Goal: Information Seeking & Learning: Learn about a topic

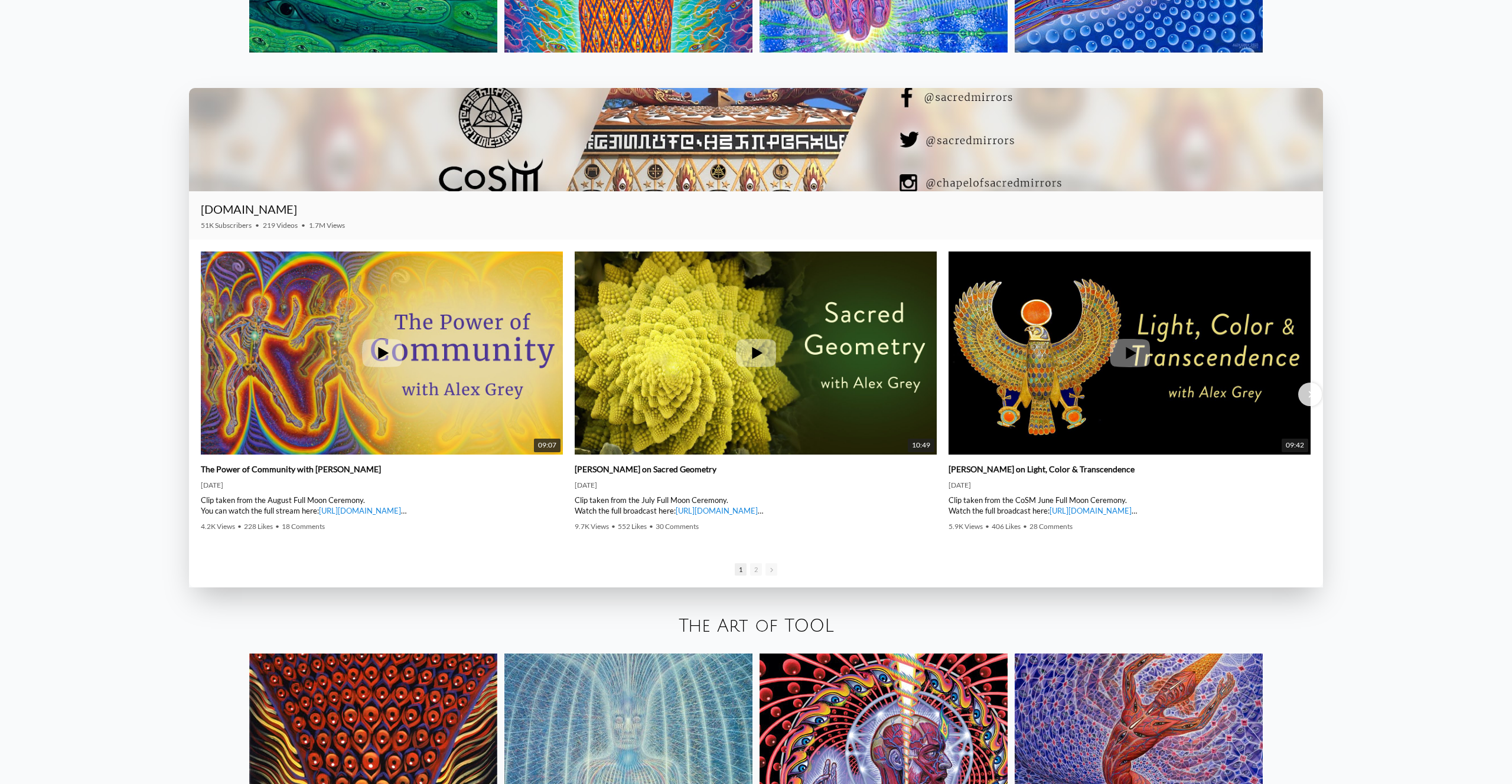
scroll to position [2230, 0]
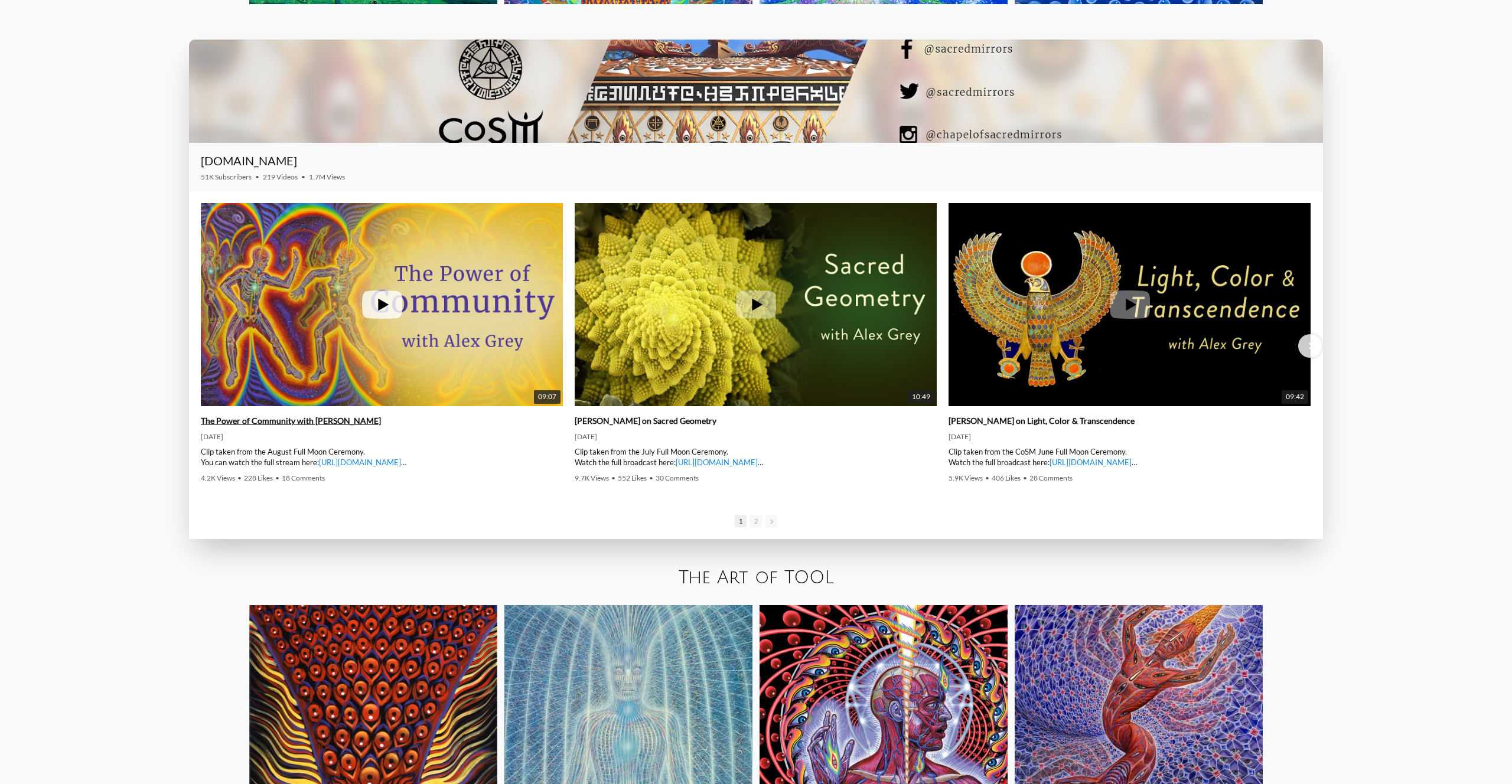
click at [391, 309] on icon at bounding box center [382, 304] width 40 height 28
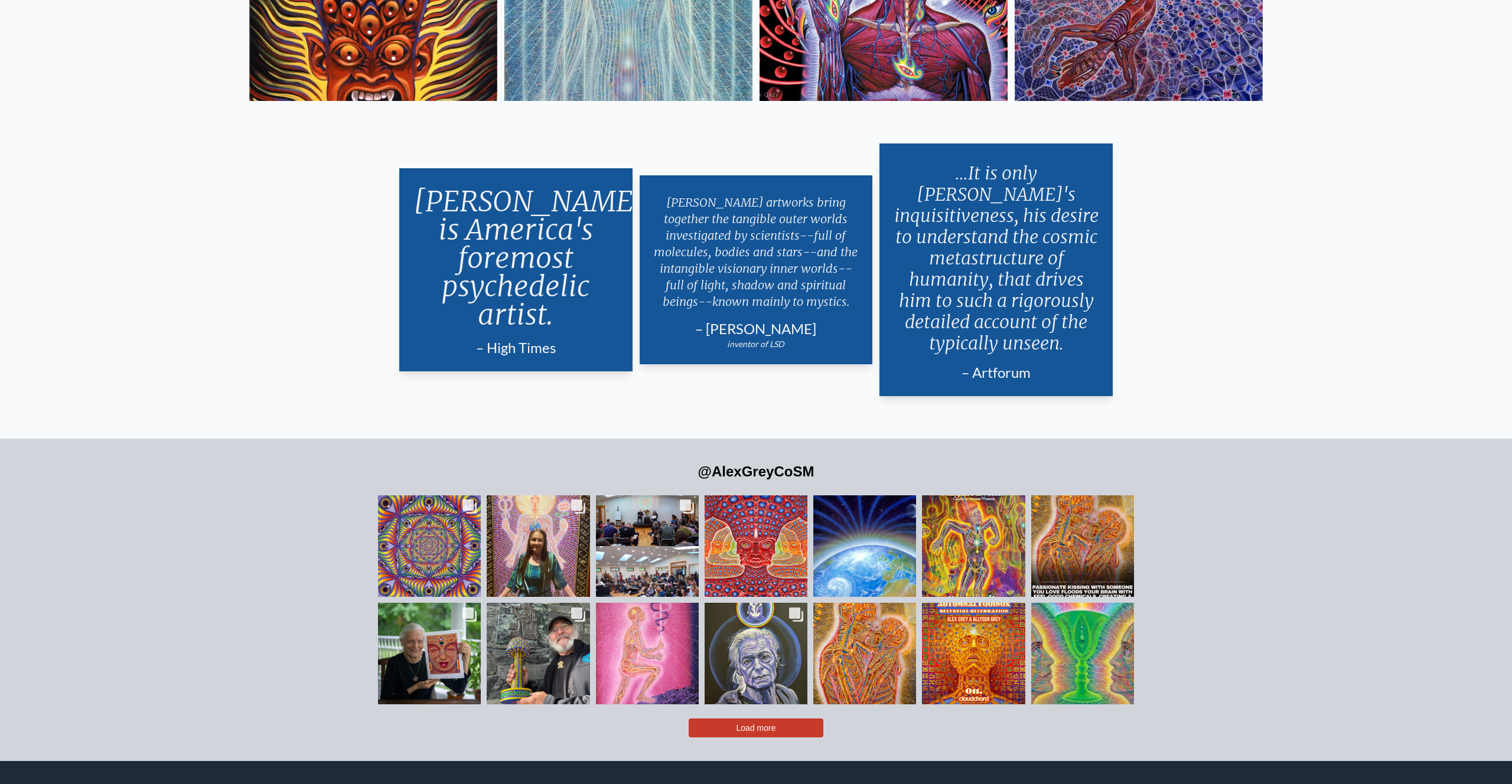
scroll to position [3076, 0]
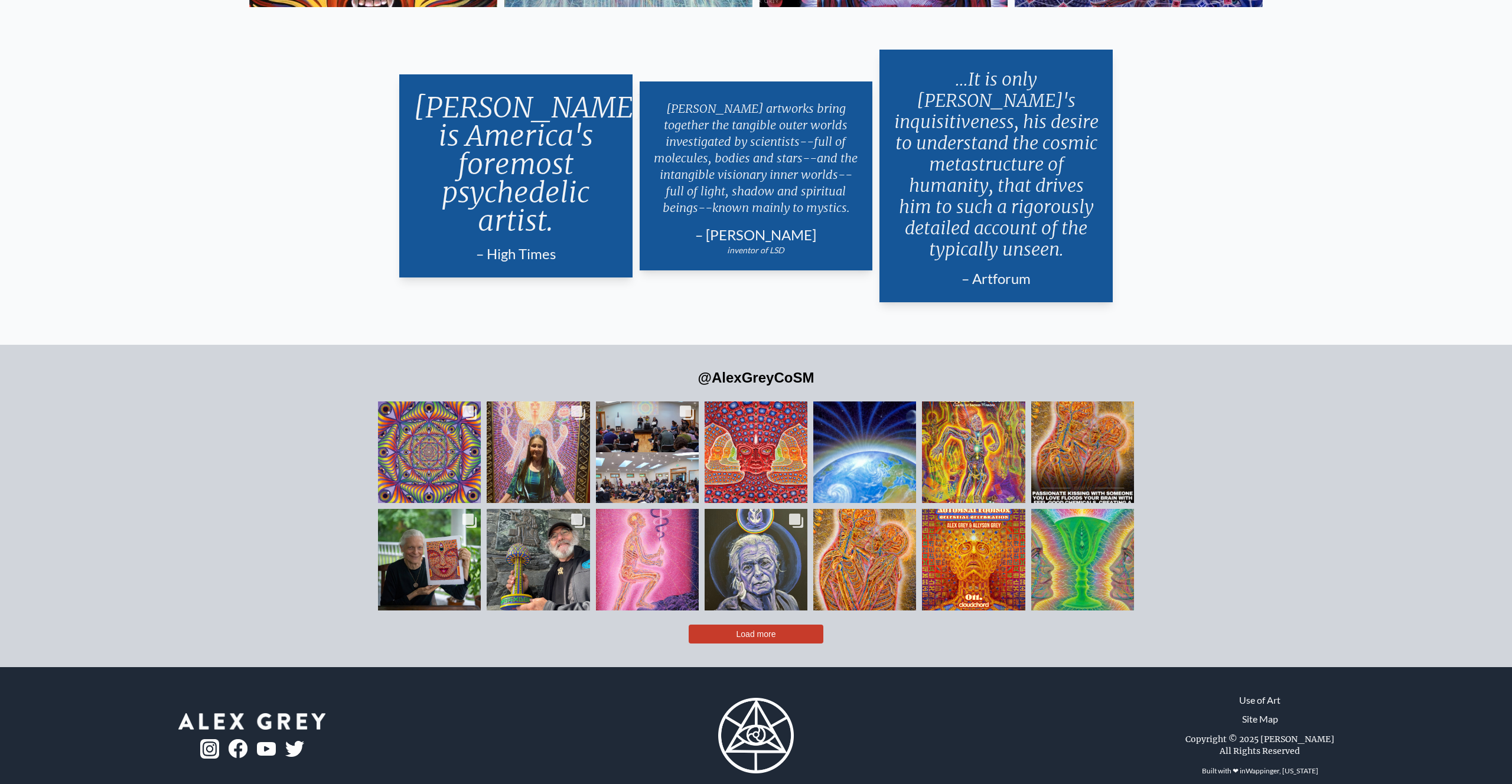
click at [807, 625] on button "Load more" at bounding box center [756, 634] width 135 height 19
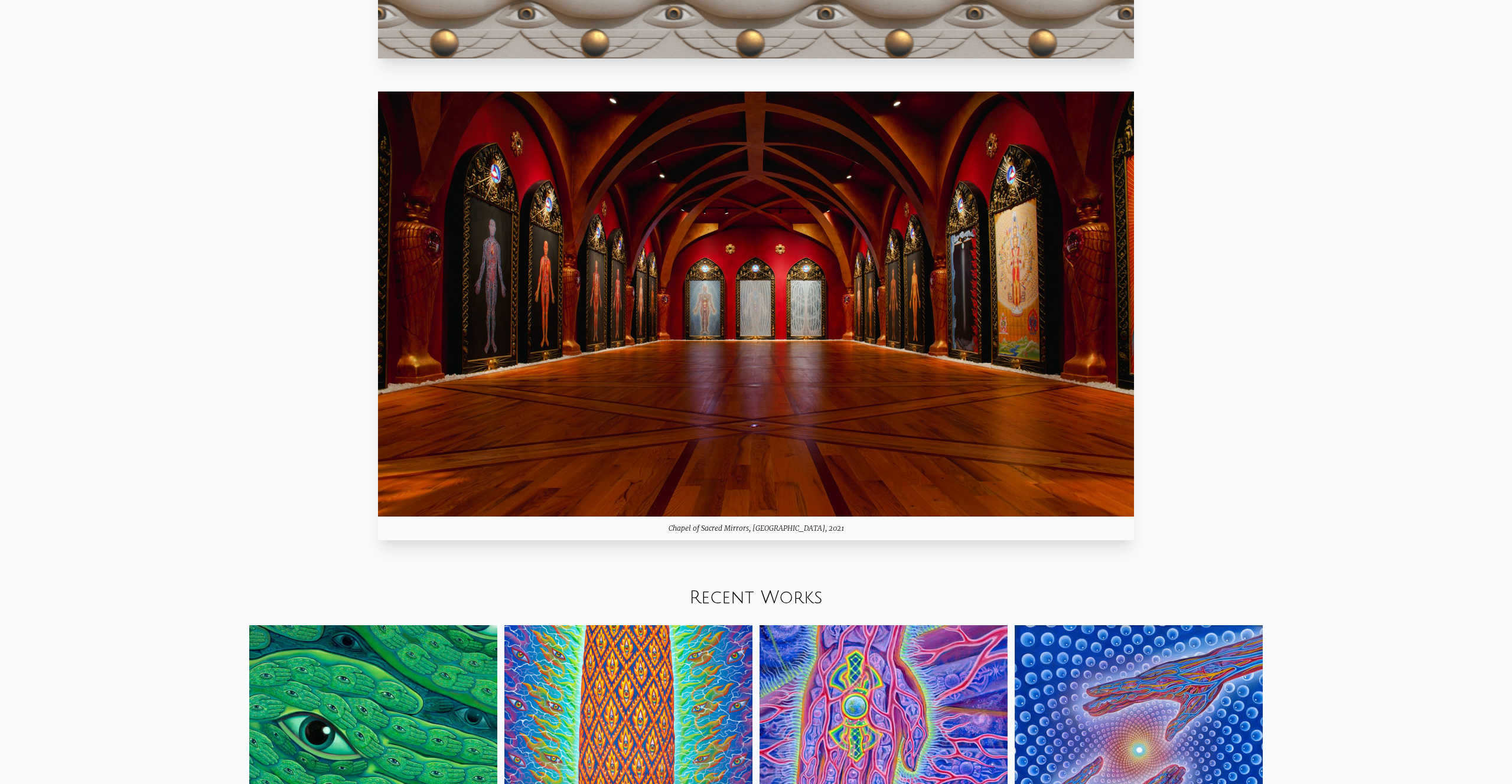
scroll to position [0, 0]
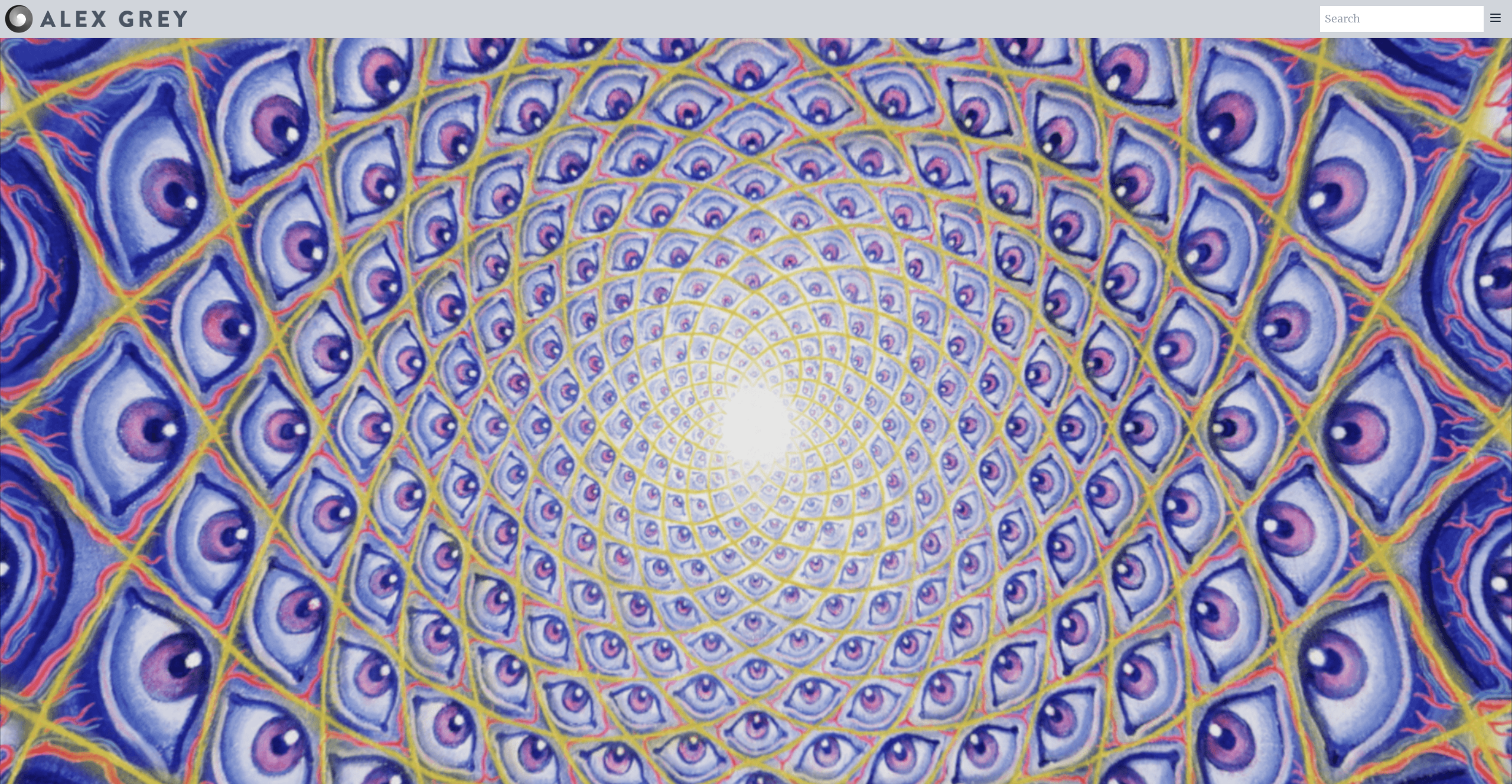
click at [1497, 17] on icon at bounding box center [1495, 18] width 9 height 7
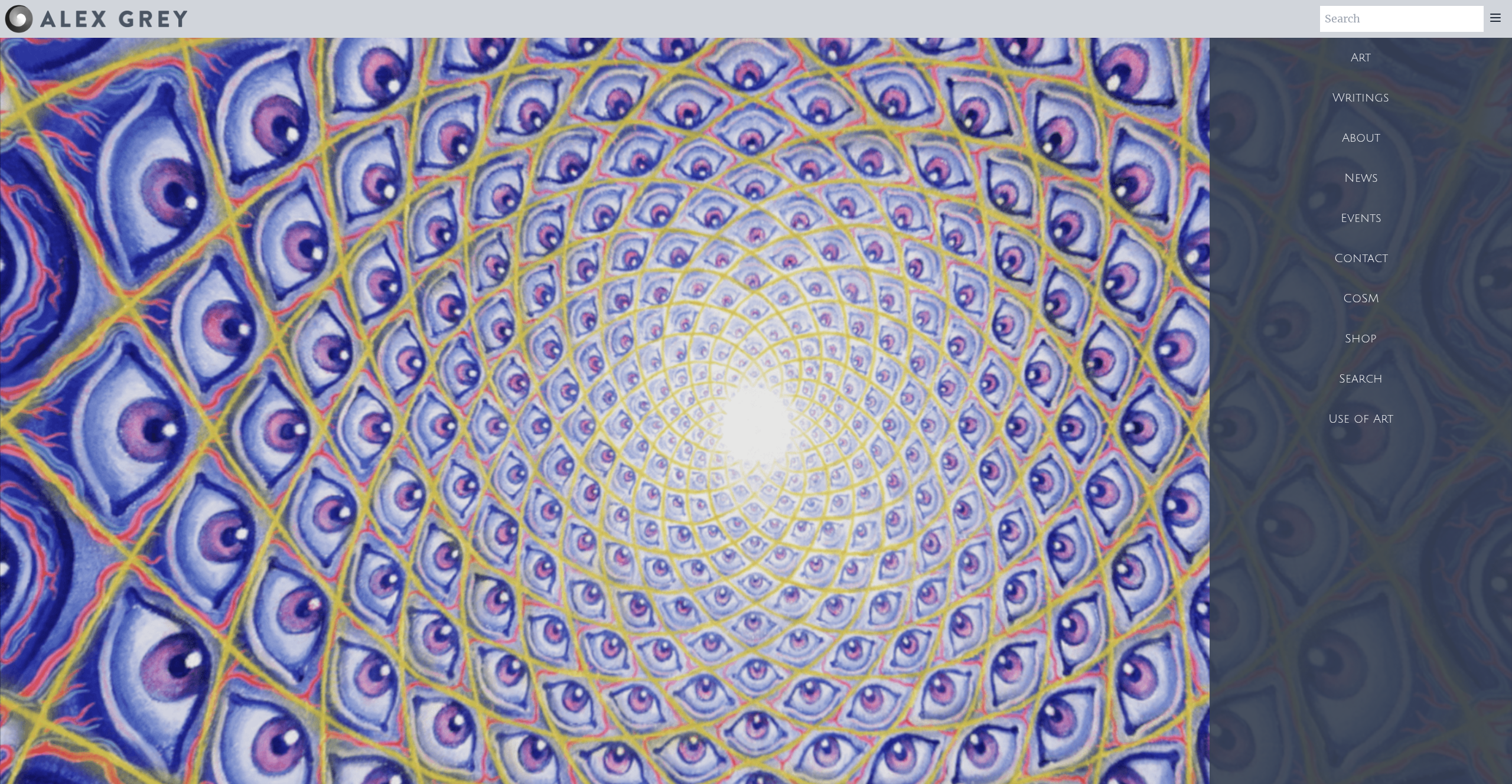
click at [1358, 54] on div "Art" at bounding box center [1361, 57] width 302 height 40
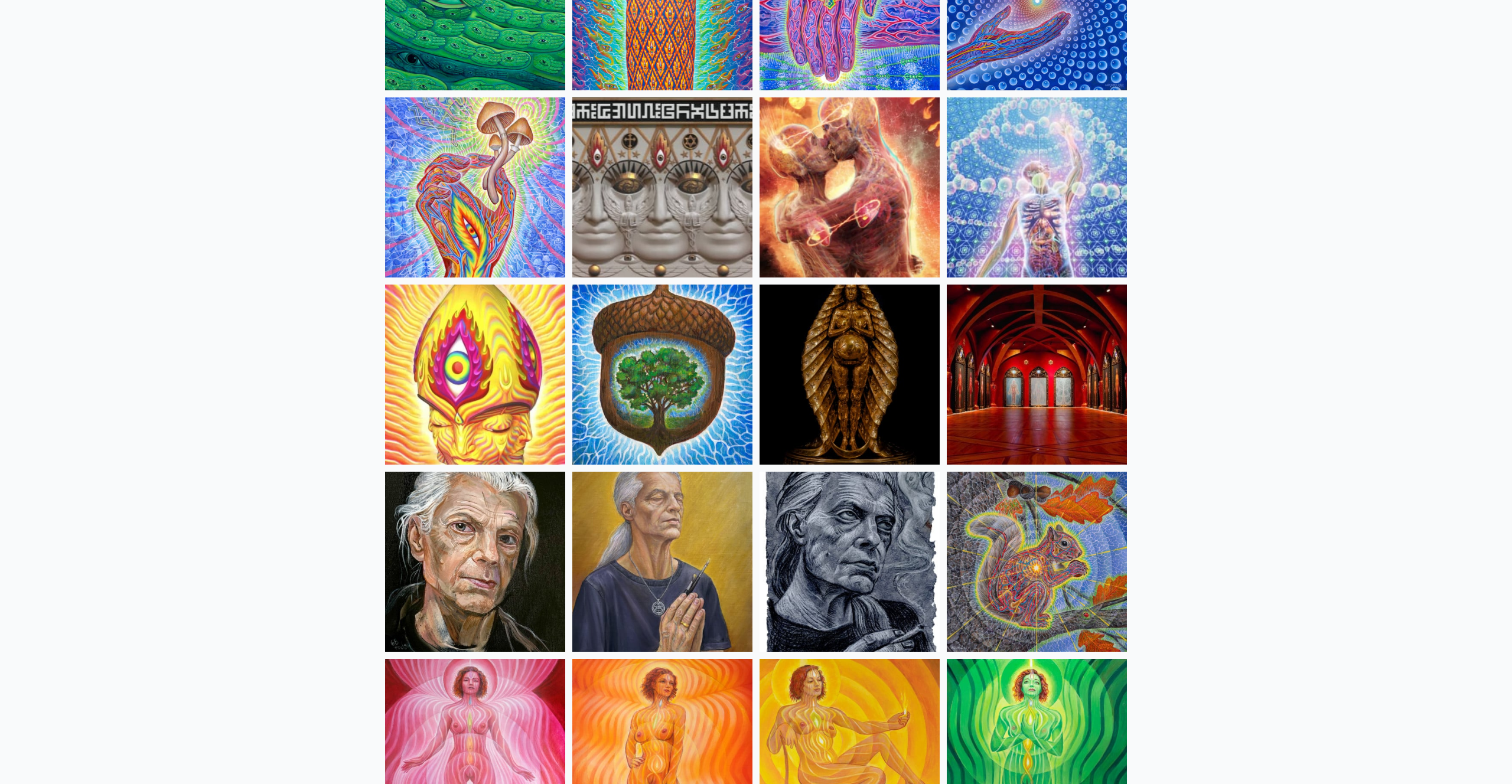
scroll to position [230, 0]
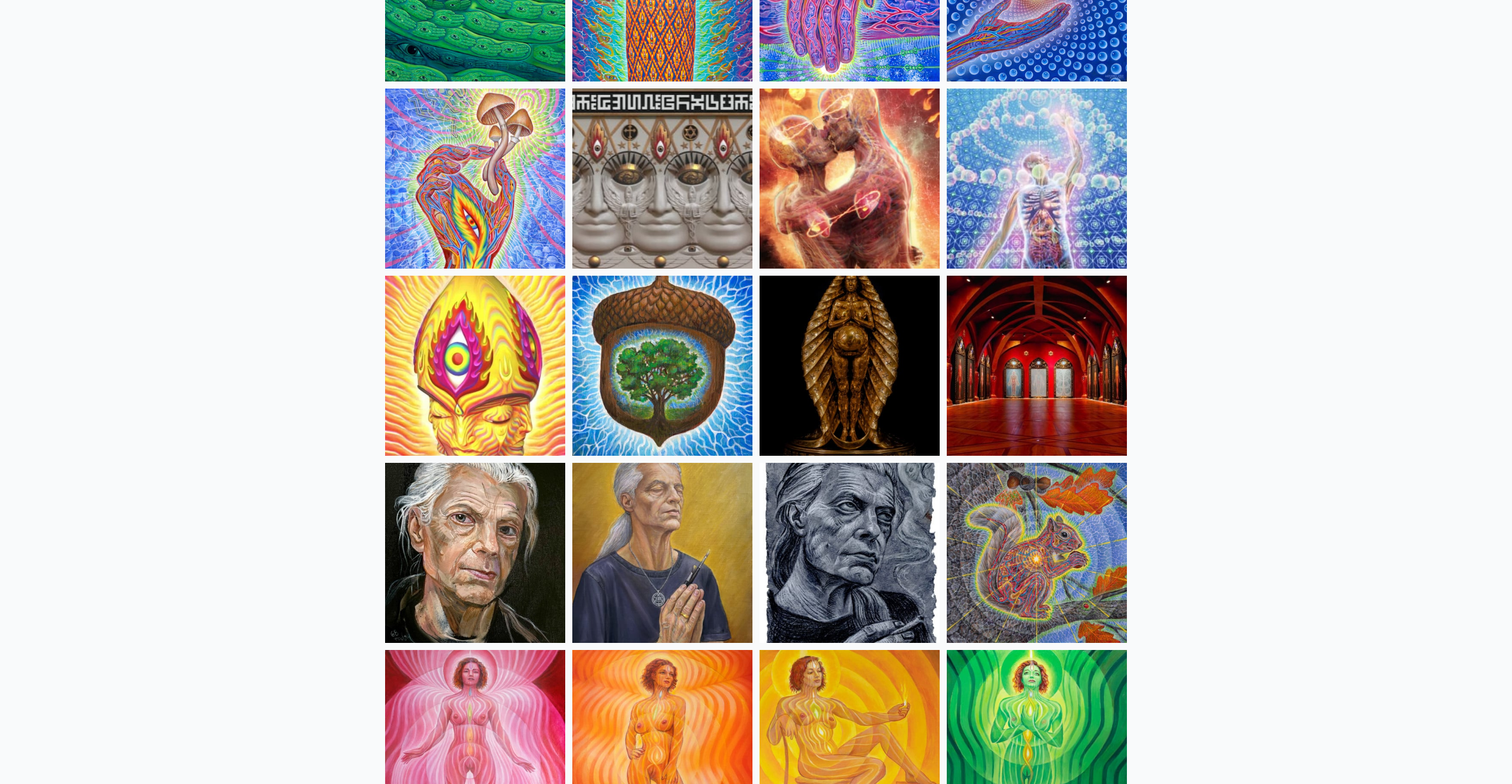
click at [884, 233] on img at bounding box center [850, 178] width 180 height 180
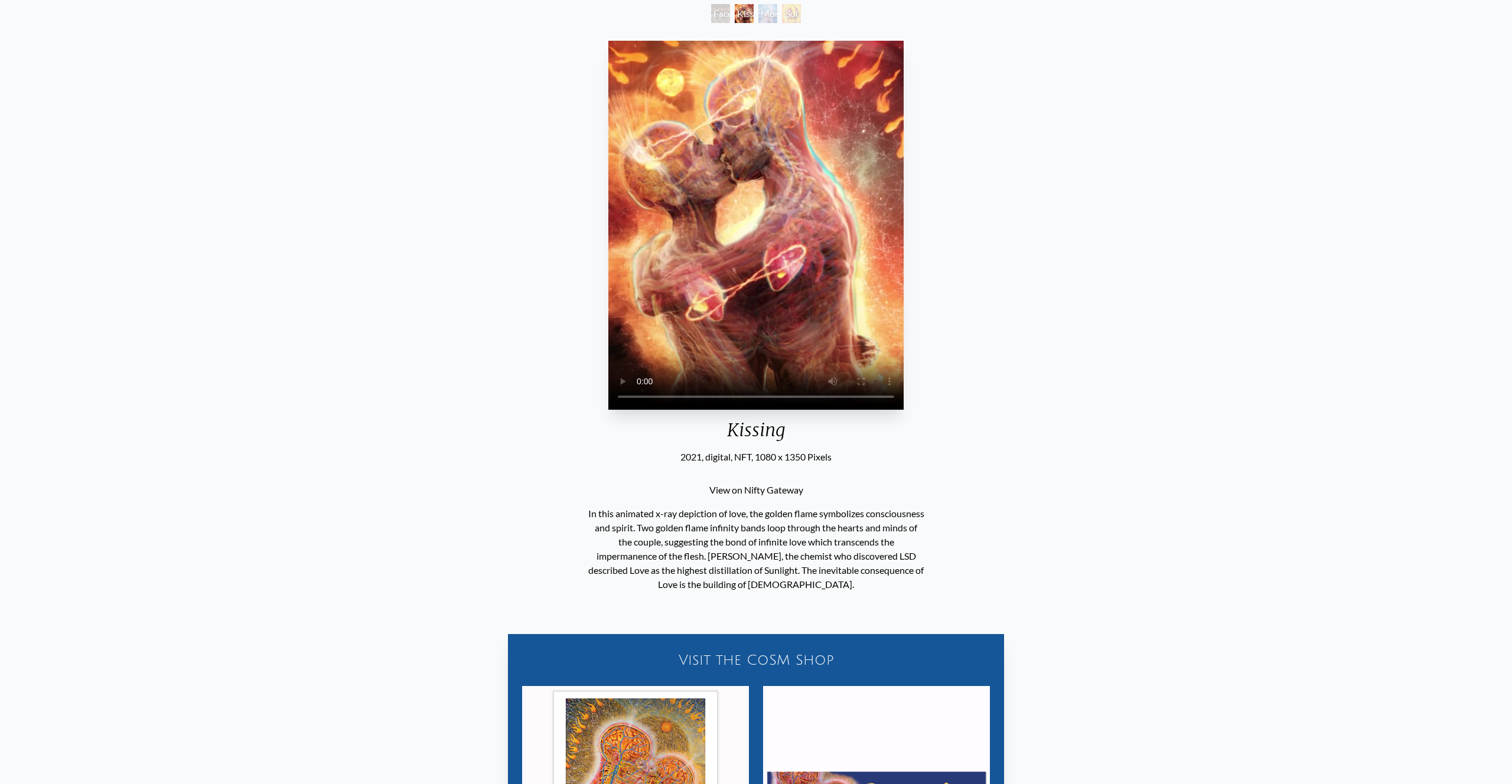
scroll to position [71, 0]
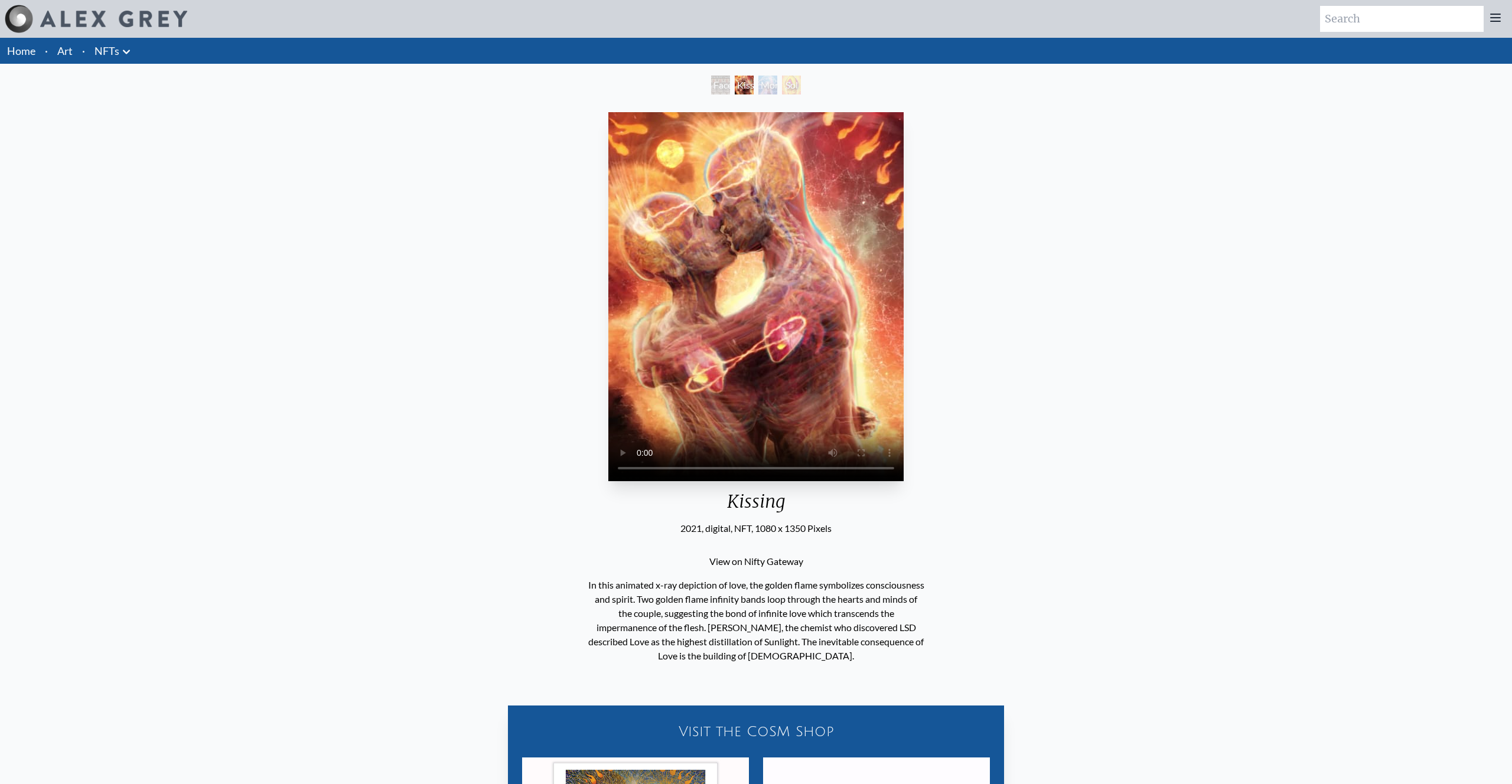
click at [897, 308] on video "Your browser does not support the video tag." at bounding box center [756, 296] width 296 height 369
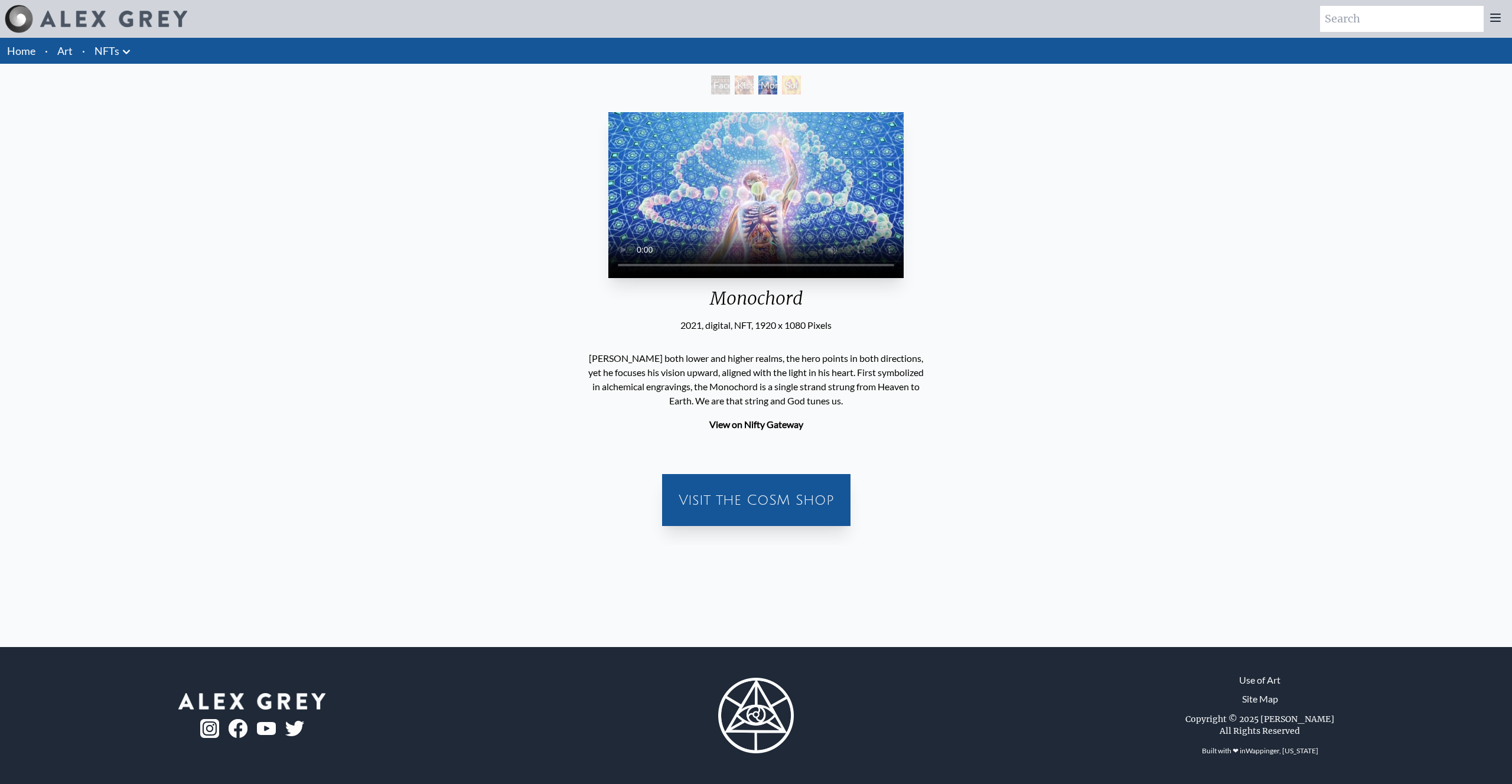
click at [1029, 217] on div "Your browser does not support the video tag. Monochord 2021, digital, NFT, 1920…" at bounding box center [756, 321] width 1493 height 428
click at [701, 223] on video "Your browser does not support the video tag." at bounding box center [756, 195] width 296 height 166
click at [730, 80] on div "Faces of Entheon" at bounding box center [720, 85] width 19 height 19
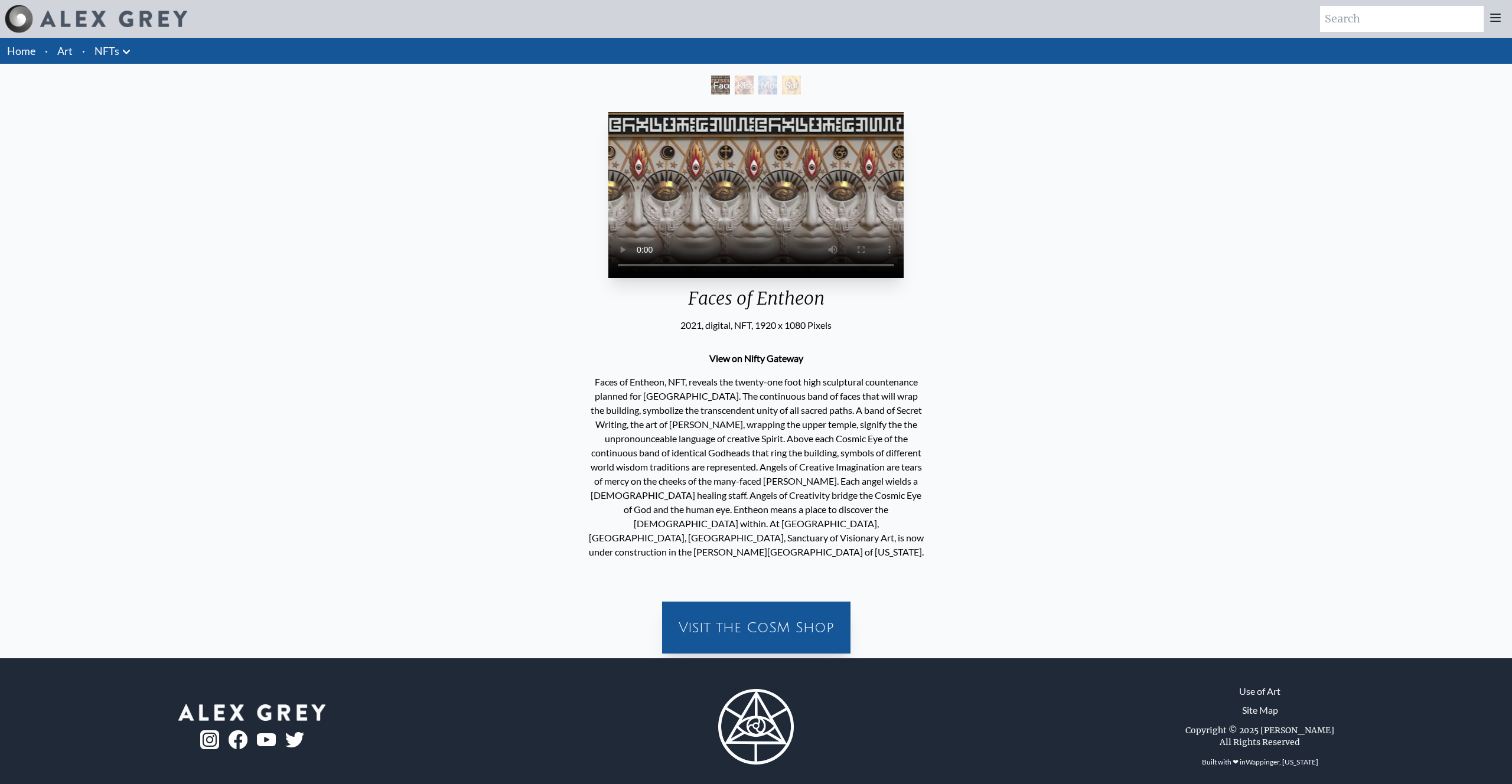
click at [754, 83] on div "Kissing" at bounding box center [744, 85] width 19 height 19
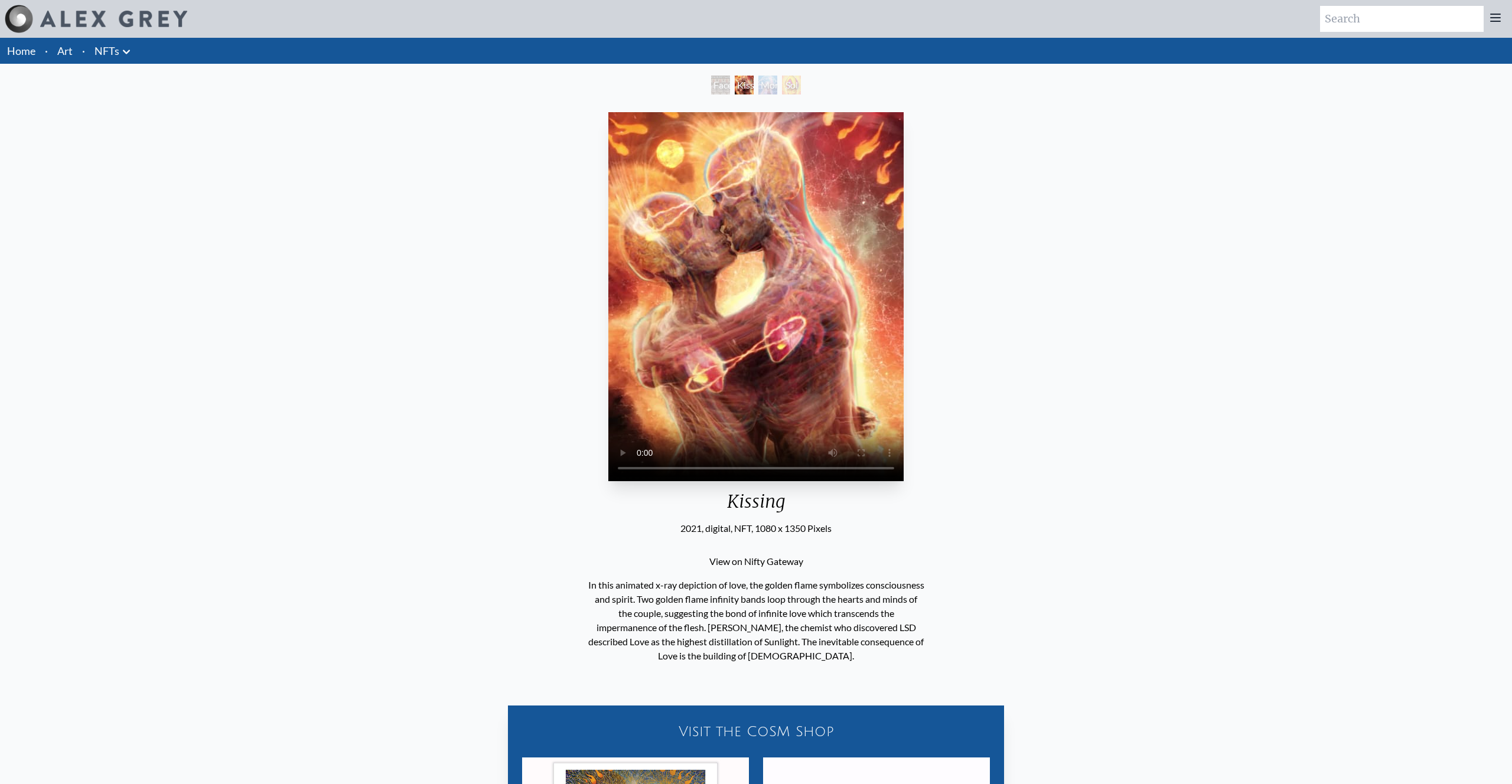
click at [771, 86] on div "Monochord" at bounding box center [768, 85] width 19 height 19
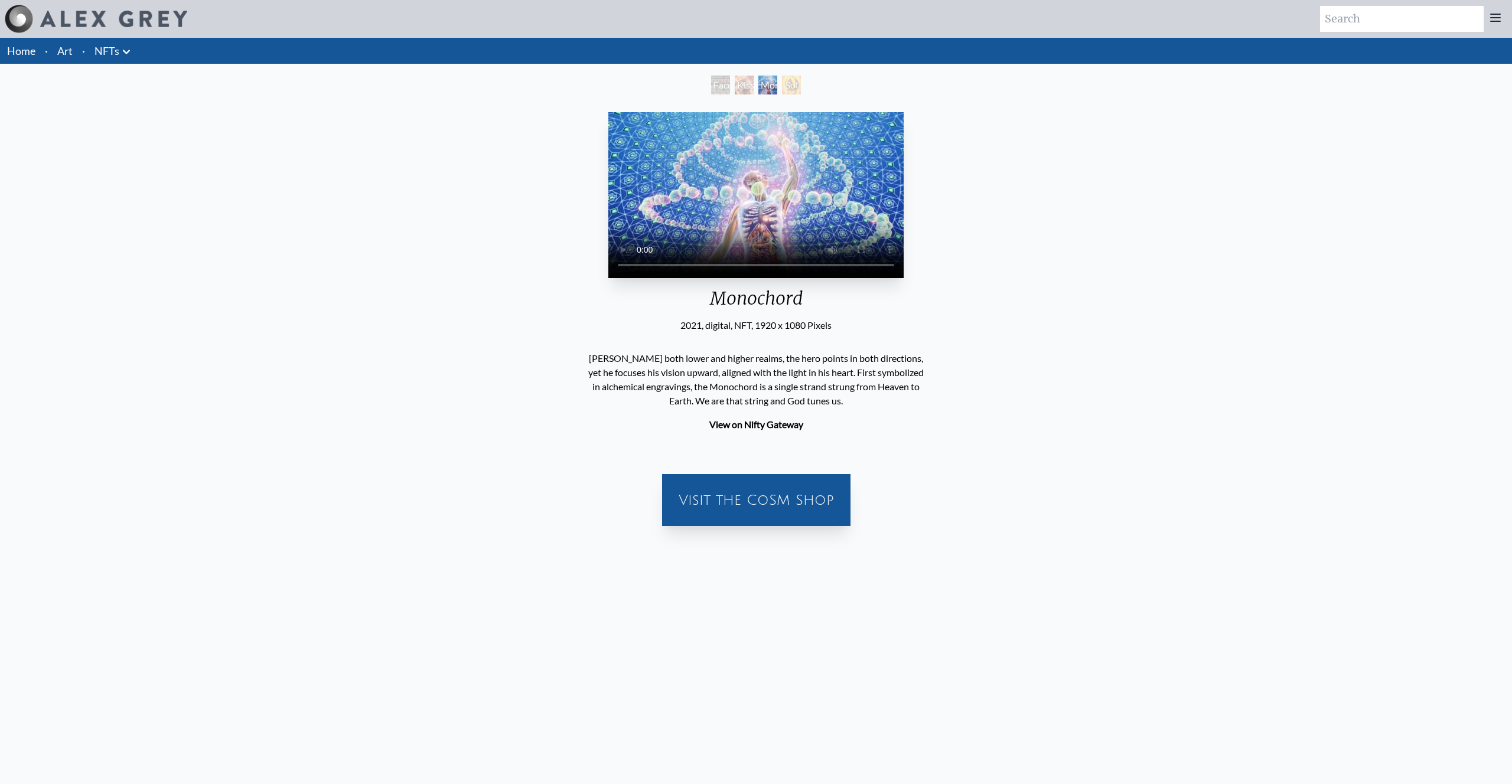
click at [801, 86] on div "Sol Invictus" at bounding box center [792, 85] width 19 height 19
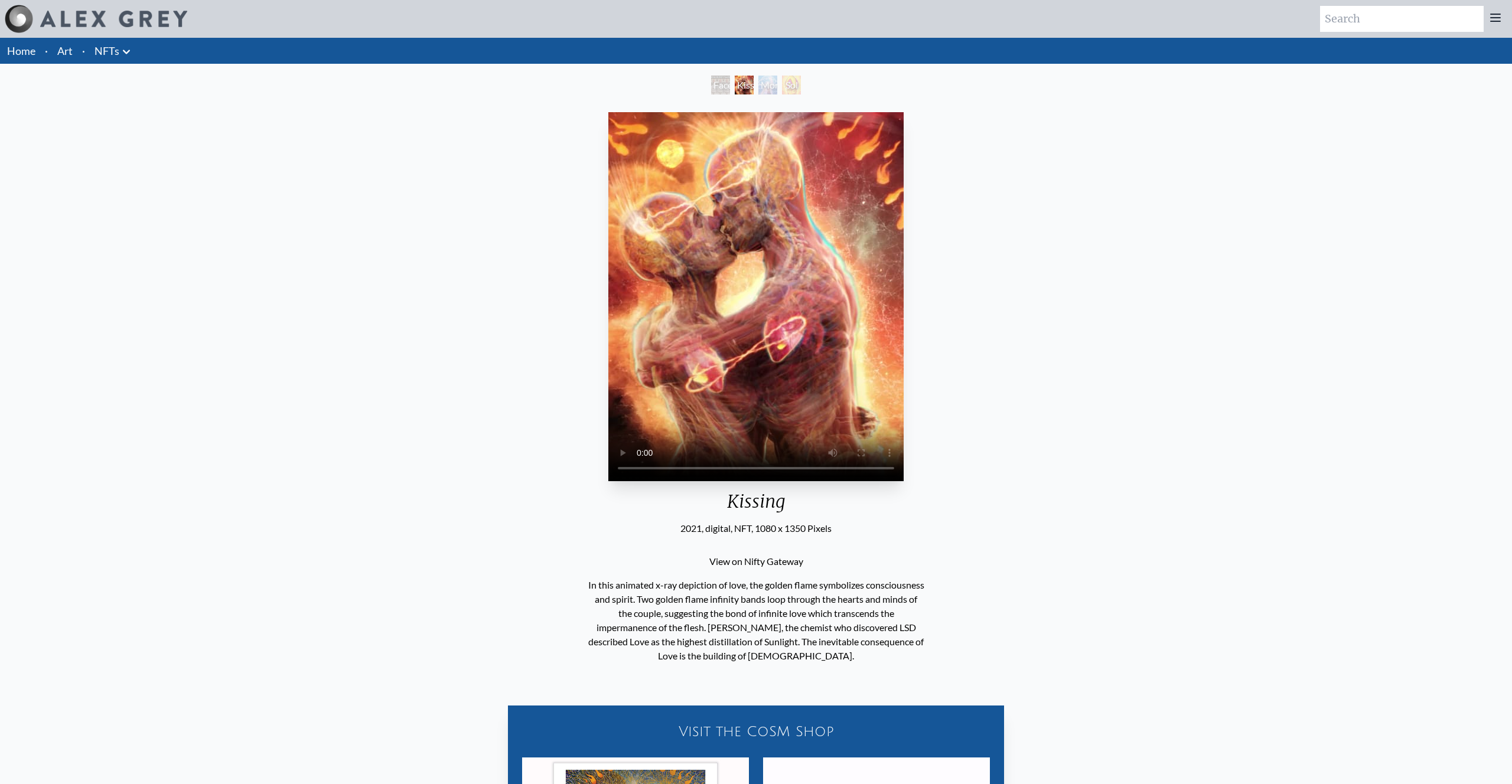
click at [72, 53] on li "Art" at bounding box center [65, 51] width 25 height 26
click at [67, 55] on link "Art" at bounding box center [65, 51] width 15 height 17
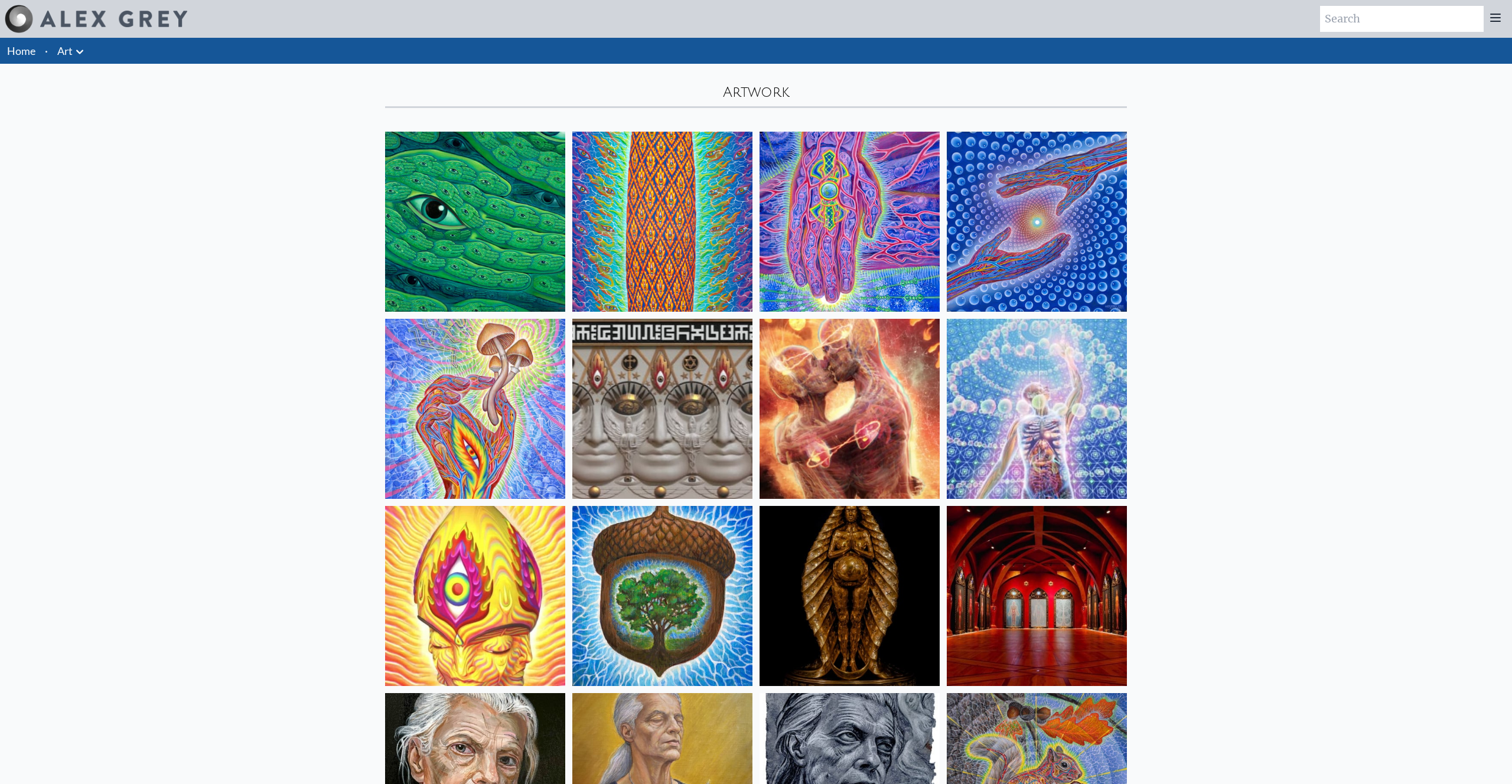
scroll to position [1, 0]
click at [1403, 23] on input "search" at bounding box center [1403, 18] width 164 height 26
type input "Earth"
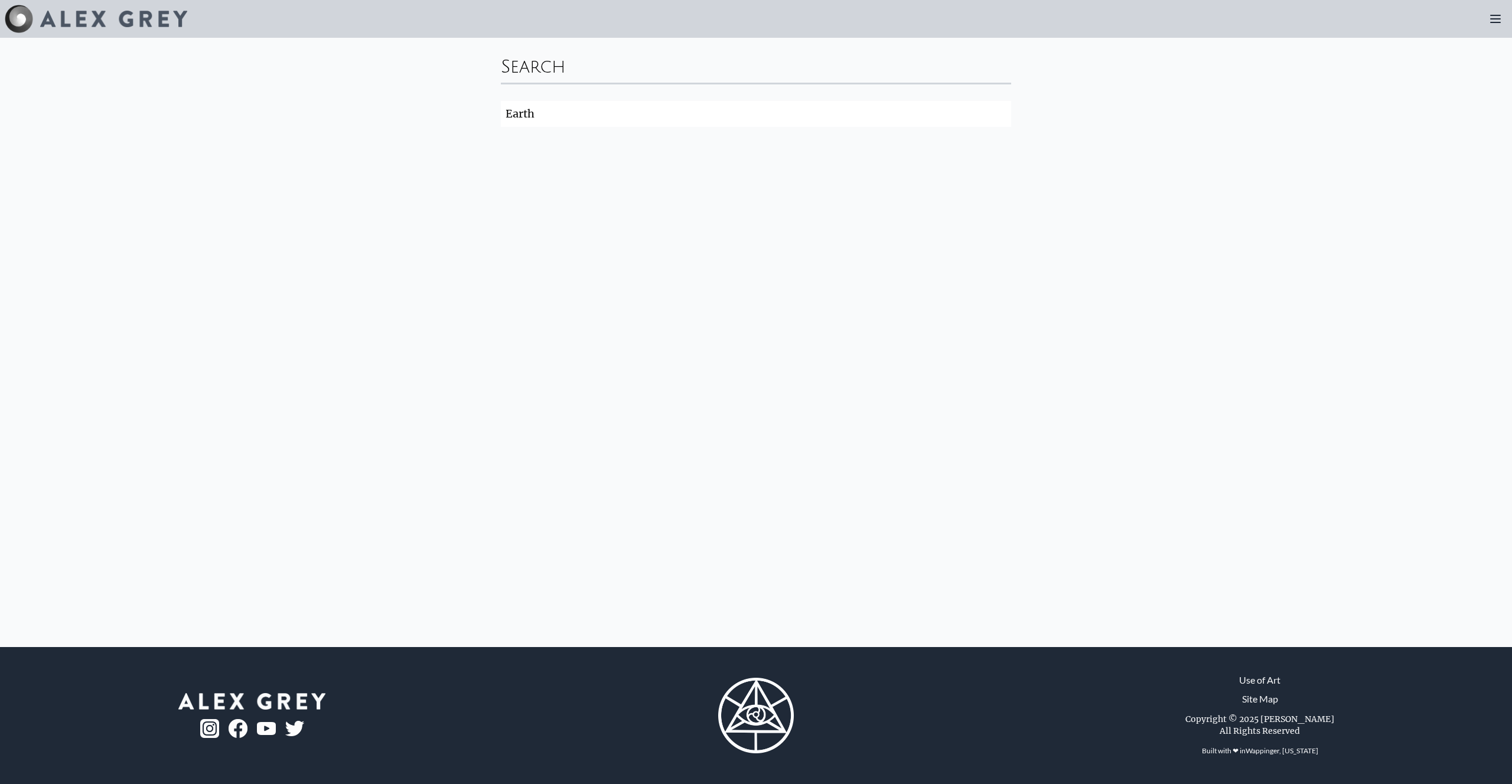
click at [1288, 135] on div "Search Earth Search" at bounding box center [756, 342] width 1512 height 609
click at [1499, 23] on icon at bounding box center [1496, 19] width 14 height 14
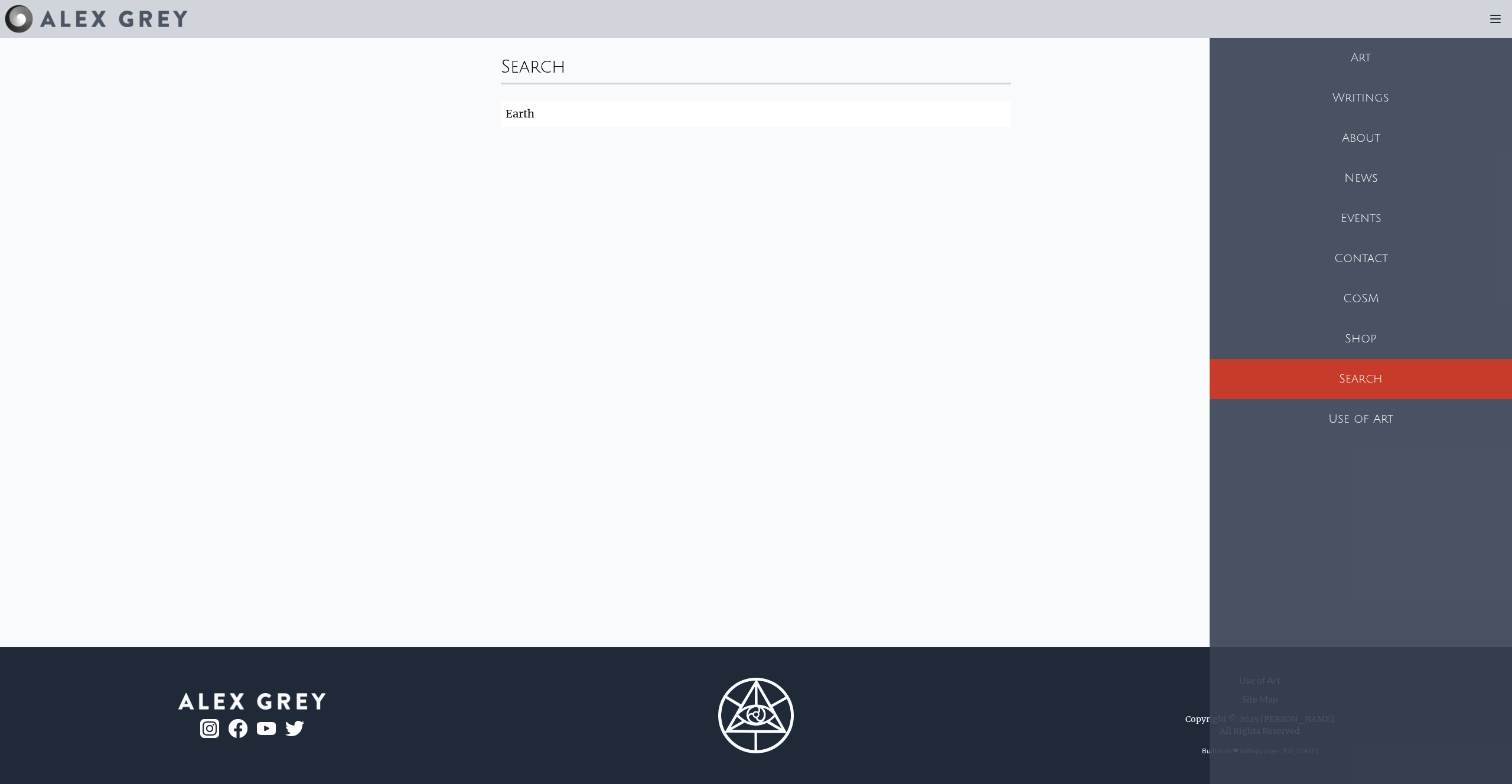
click at [1372, 65] on div "Art" at bounding box center [1361, 57] width 302 height 40
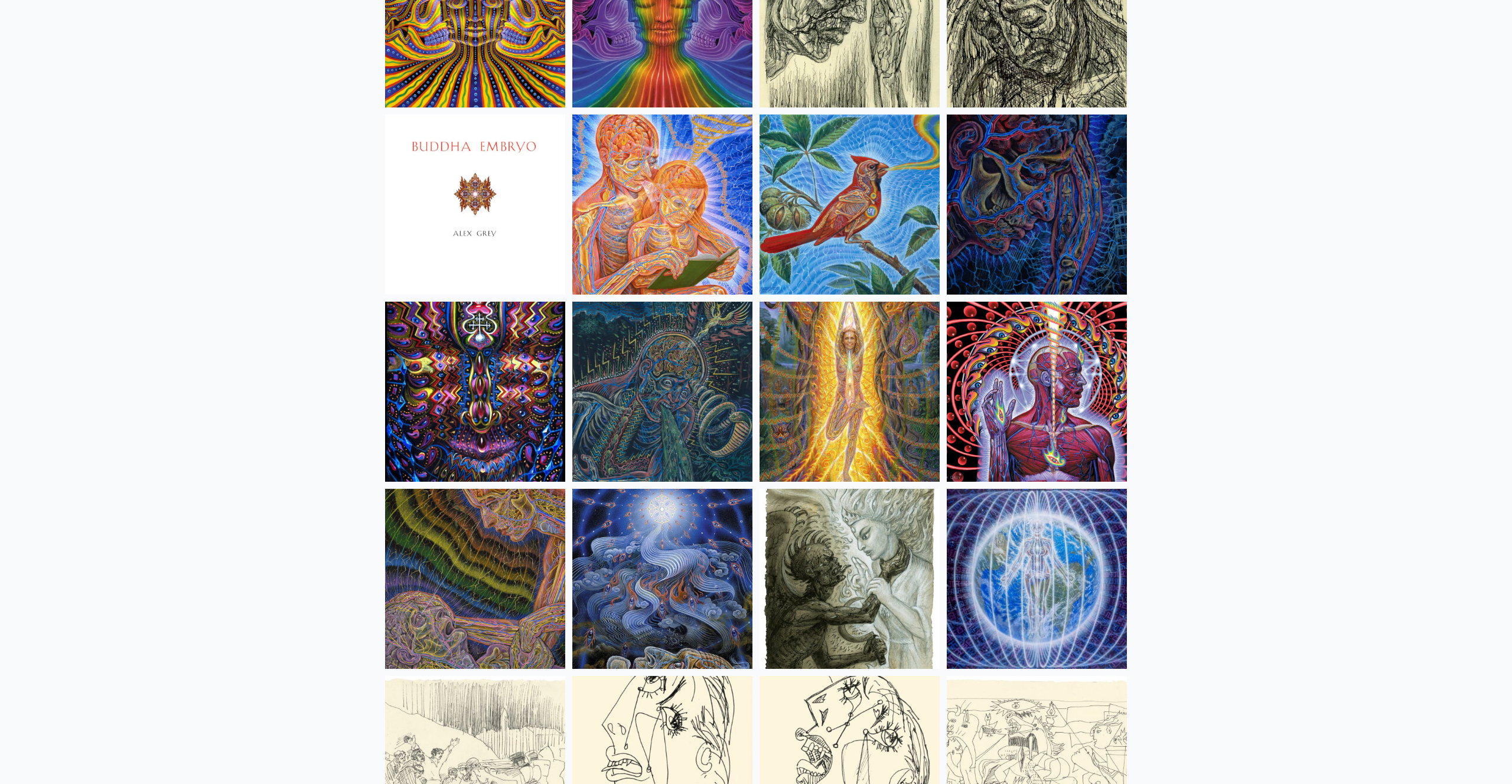
scroll to position [7418, 0]
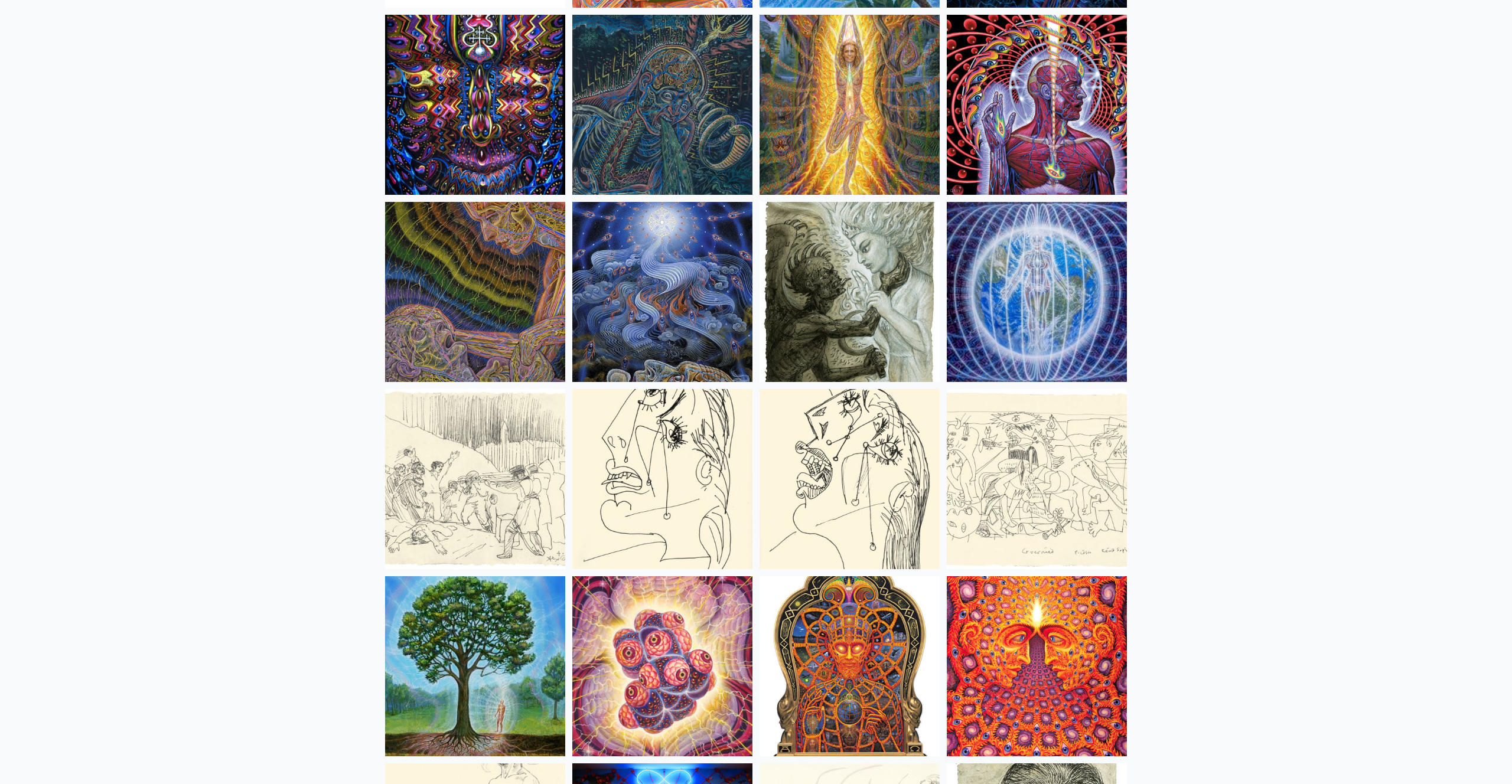
click at [1058, 308] on img at bounding box center [1037, 292] width 180 height 180
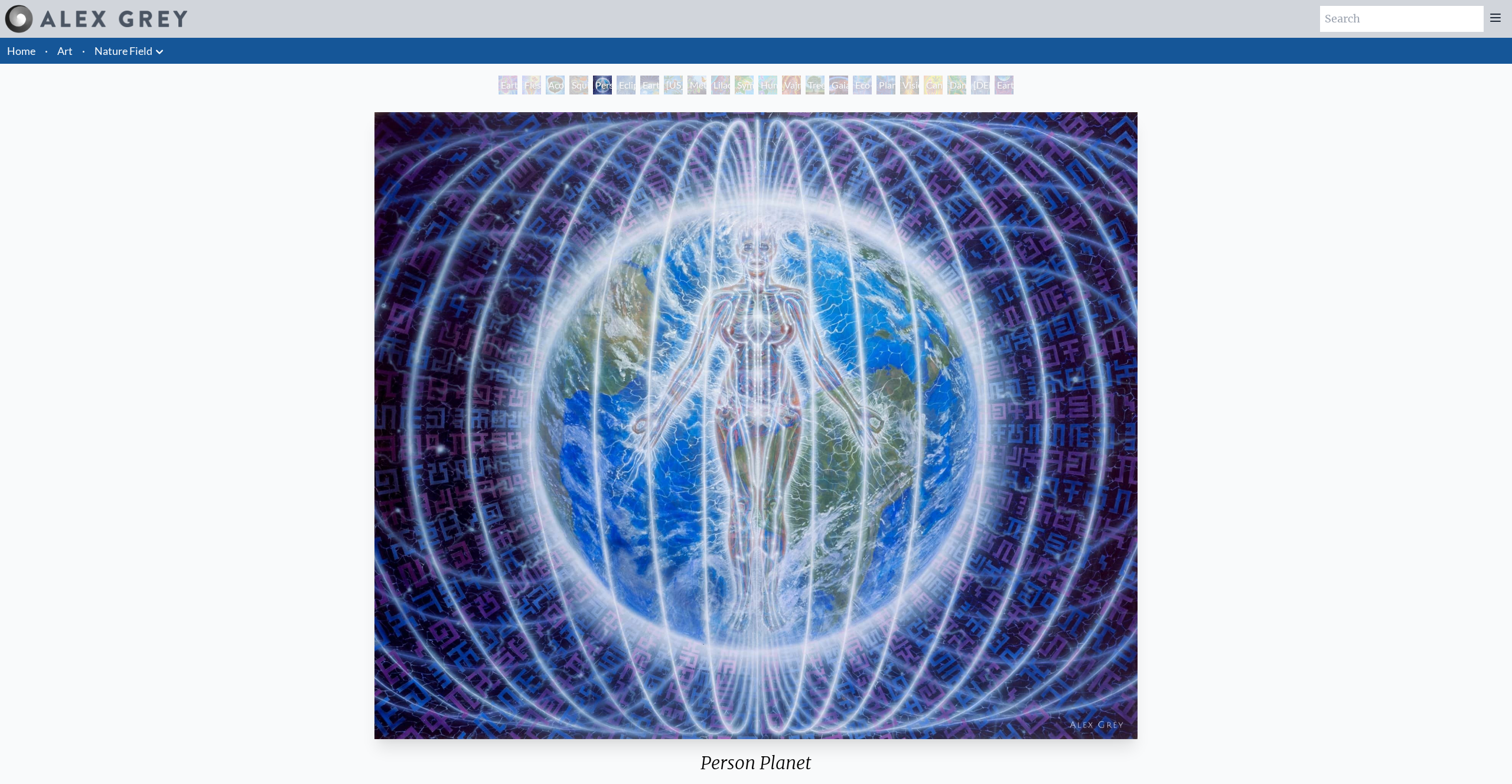
click at [609, 88] on div "Person Planet" at bounding box center [602, 85] width 19 height 19
click at [634, 88] on div "Eclipse" at bounding box center [626, 85] width 19 height 19
